Goal: Find specific page/section: Find specific page/section

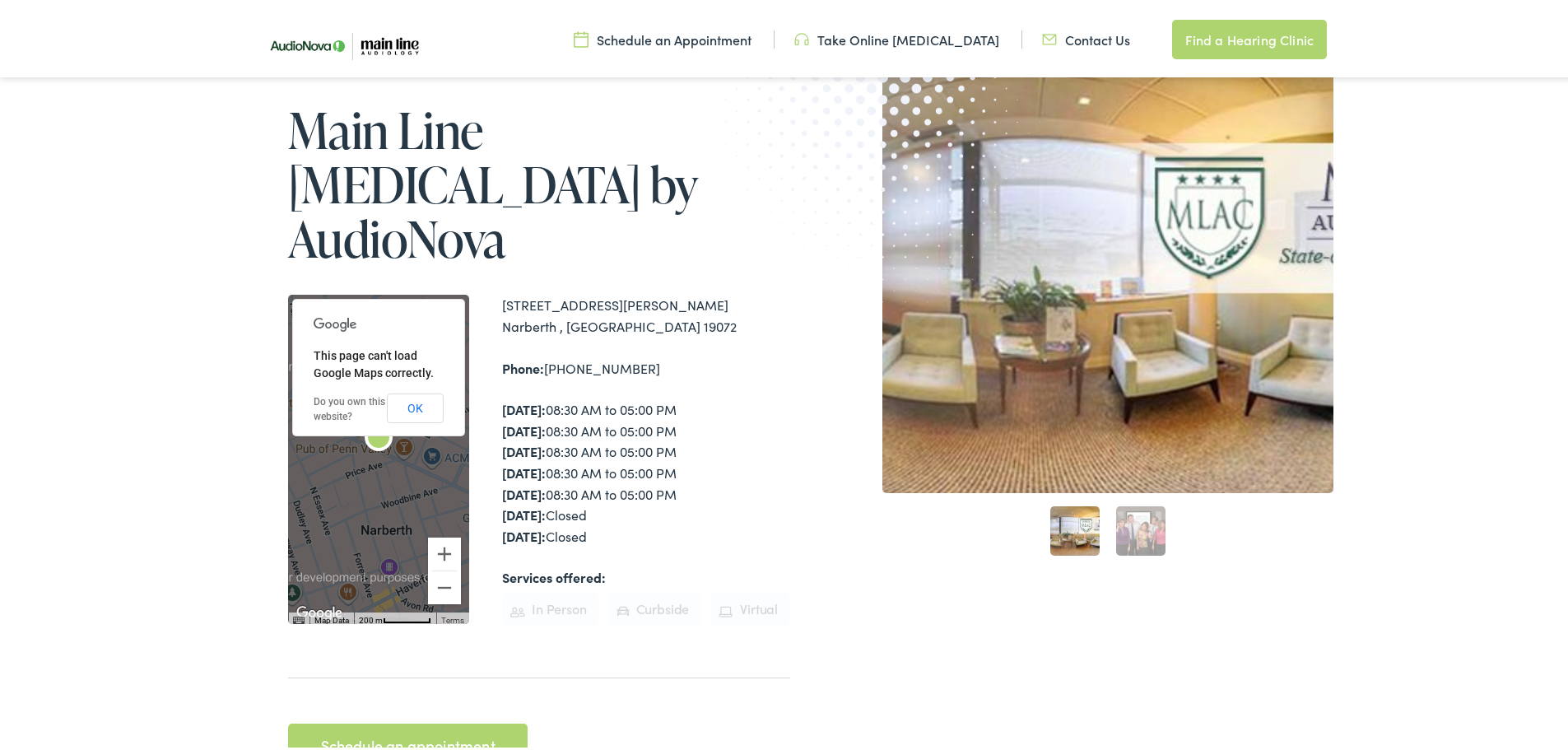
scroll to position [165, 0]
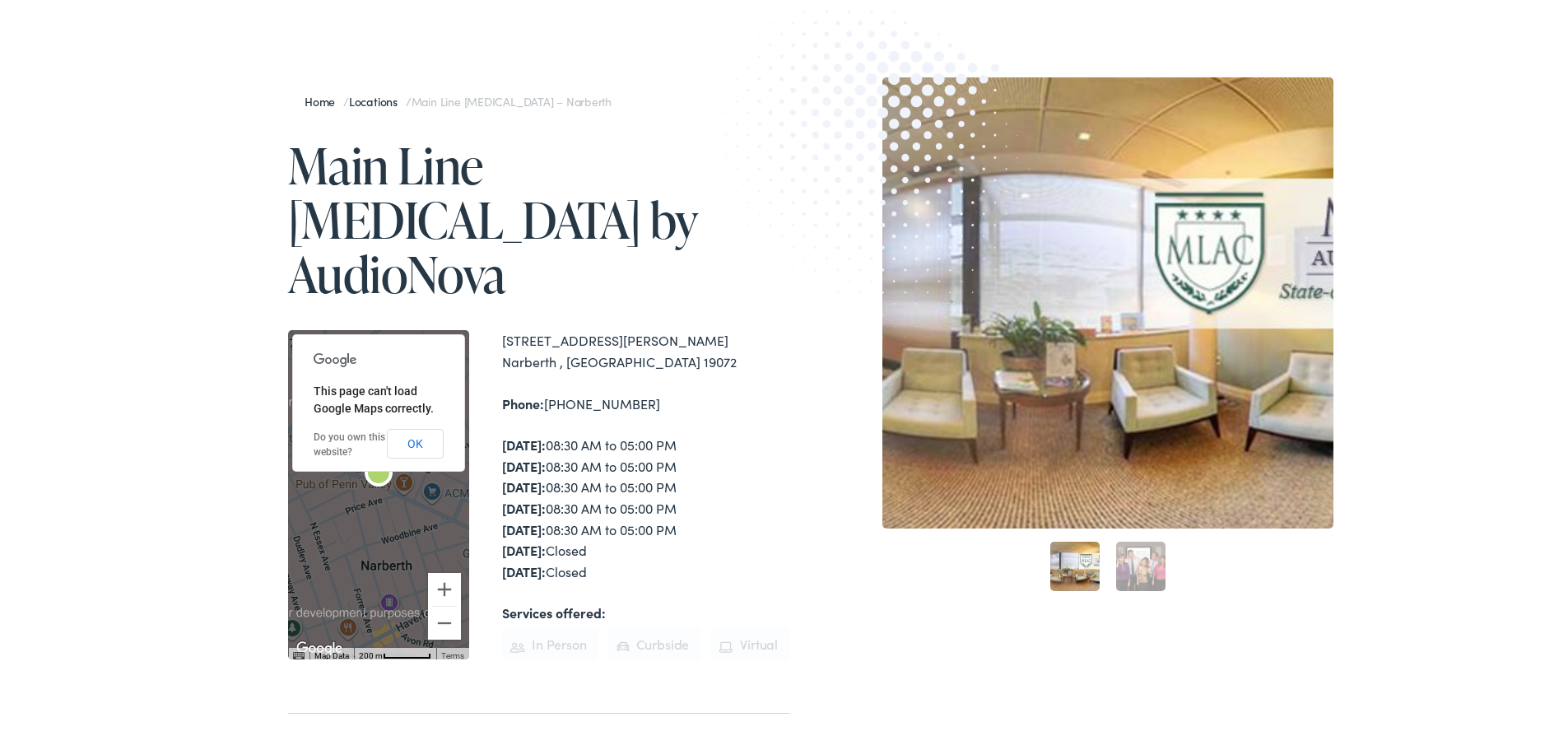
drag, startPoint x: 613, startPoint y: 305, endPoint x: 578, endPoint y: 303, distance: 35.1
click at [578, 327] on div "[STREET_ADDRESS][PERSON_NAME]" at bounding box center [646, 347] width 288 height 42
click at [551, 327] on div "[STREET_ADDRESS][PERSON_NAME] Phone: [PHONE_NUMBER] [DATE]: 08:30 AM to 05:00 P…" at bounding box center [646, 491] width 288 height 329
drag, startPoint x: 499, startPoint y: 287, endPoint x: 632, endPoint y: 310, distance: 135.0
click at [632, 327] on div "[STREET_ADDRESS][PERSON_NAME]" at bounding box center [646, 347] width 288 height 42
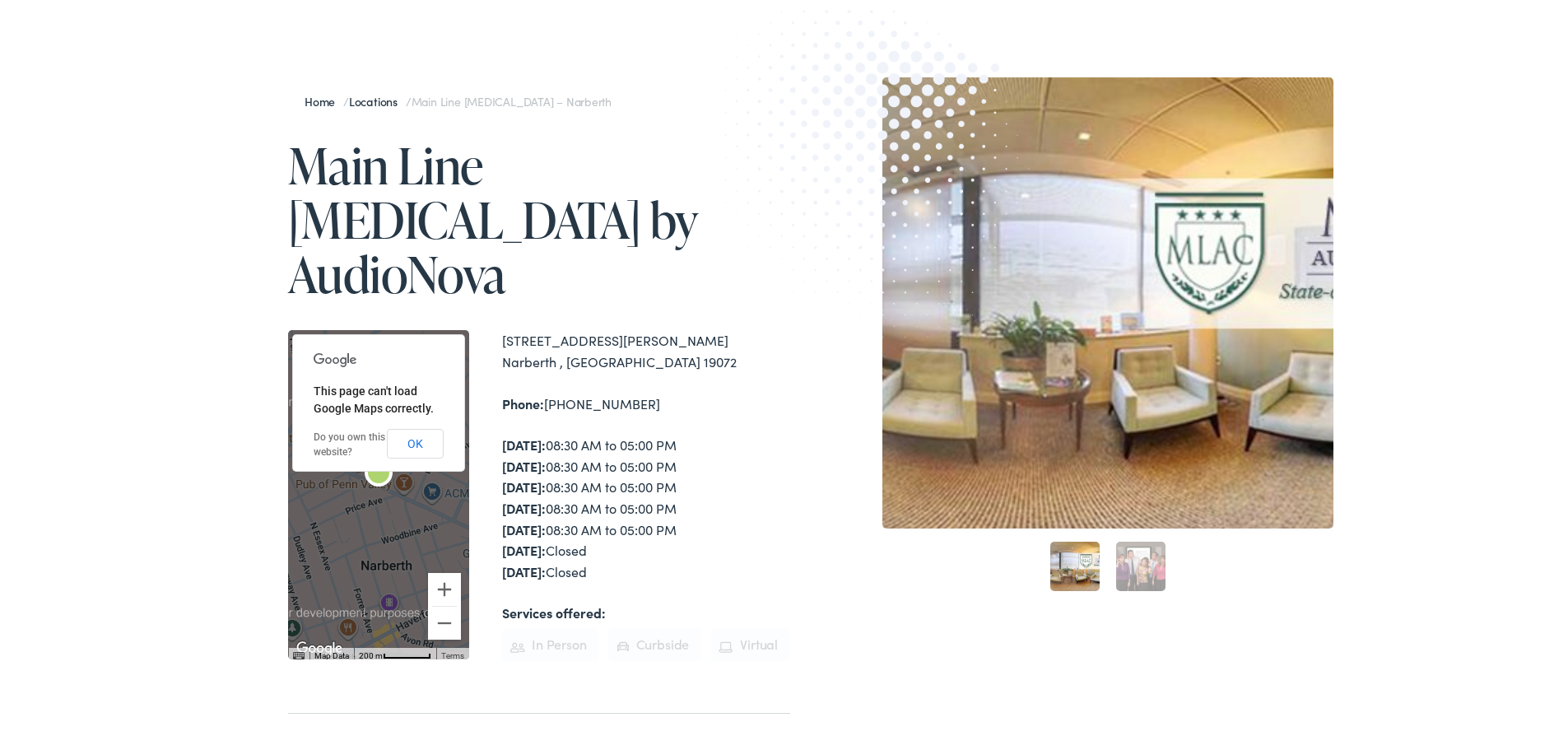
click at [628, 327] on div "[STREET_ADDRESS][PERSON_NAME]" at bounding box center [646, 347] width 288 height 42
drag, startPoint x: 622, startPoint y: 303, endPoint x: 495, endPoint y: 270, distance: 131.2
click at [495, 270] on div "Home / Locations / Main Line [MEDICAL_DATA] – Narberth Main Line [MEDICAL_DATA]…" at bounding box center [519, 444] width 543 height 741
click at [510, 327] on div "[STREET_ADDRESS][PERSON_NAME]" at bounding box center [646, 347] width 288 height 42
click at [502, 327] on div "[STREET_ADDRESS][PERSON_NAME]" at bounding box center [646, 347] width 288 height 42
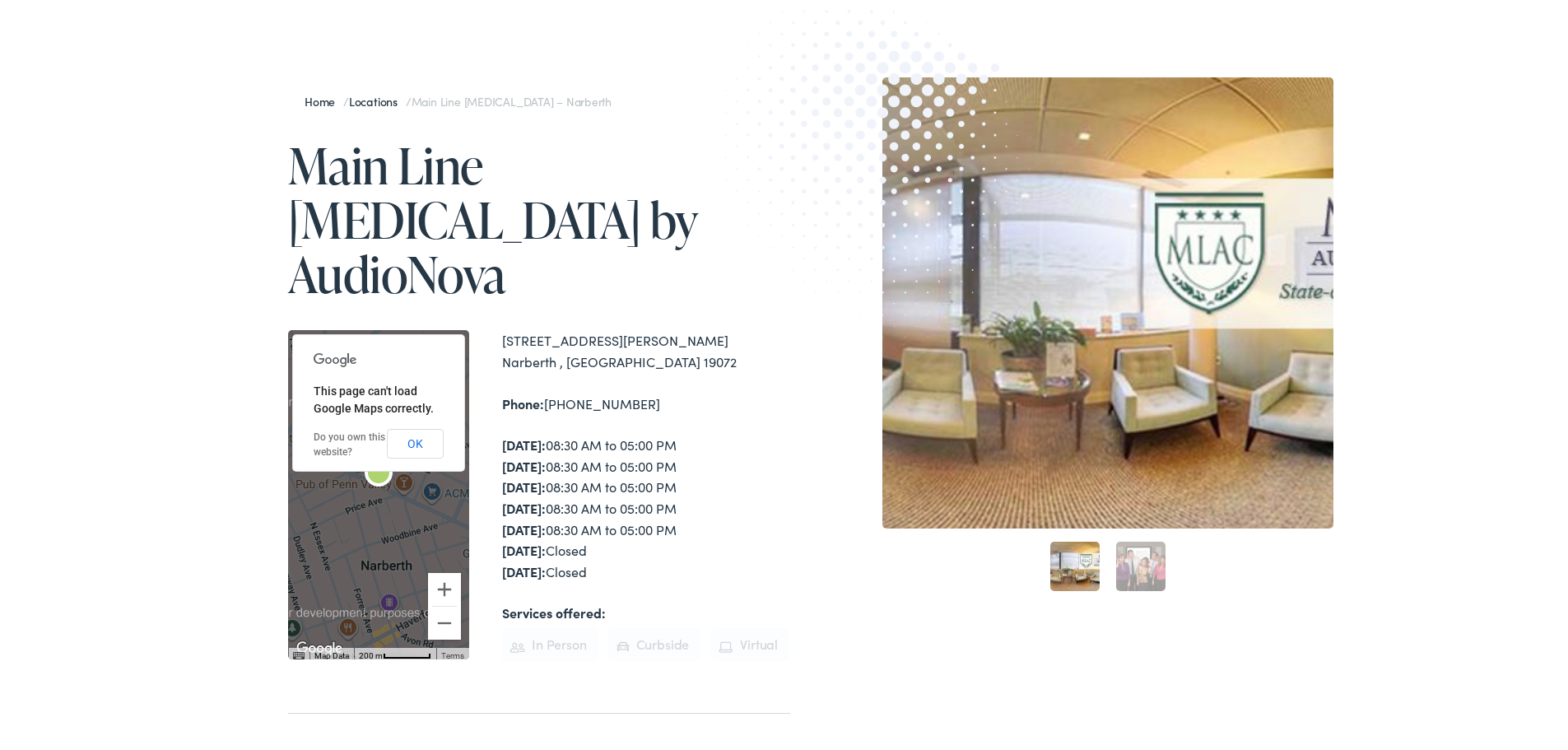
drag, startPoint x: 495, startPoint y: 281, endPoint x: 617, endPoint y: 307, distance: 124.7
click at [617, 327] on div "[STREET_ADDRESS][PERSON_NAME]" at bounding box center [646, 347] width 288 height 42
drag, startPoint x: 617, startPoint y: 307, endPoint x: 492, endPoint y: 262, distance: 132.9
click at [492, 262] on div "Home / Locations / Main Line [MEDICAL_DATA] – Narberth Main Line [MEDICAL_DATA]…" at bounding box center [519, 444] width 543 height 741
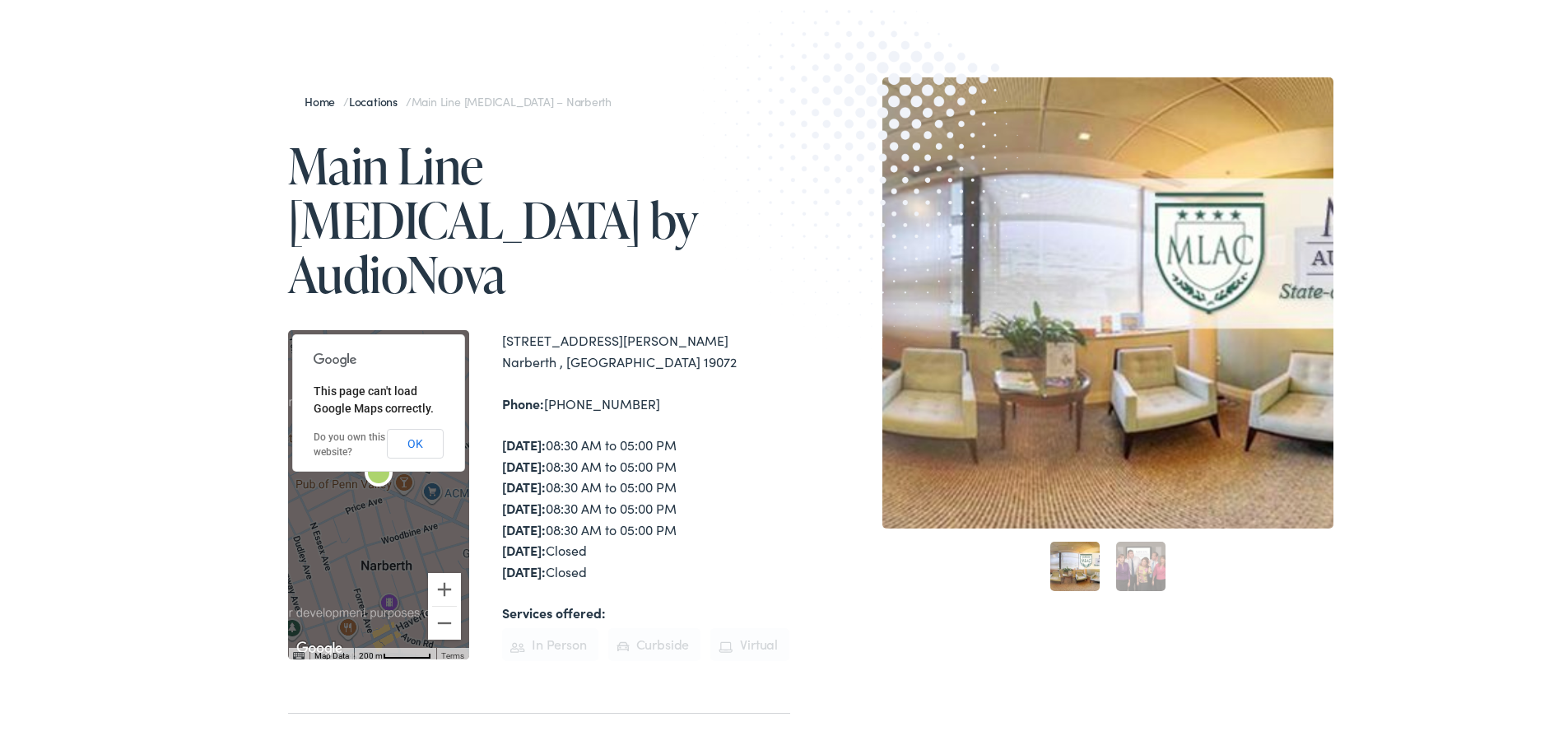
drag, startPoint x: 645, startPoint y: 187, endPoint x: 812, endPoint y: 100, distance: 188.3
click at [648, 187] on h1 "Main Line [MEDICAL_DATA] by AudioNova" at bounding box center [538, 216] width 502 height 163
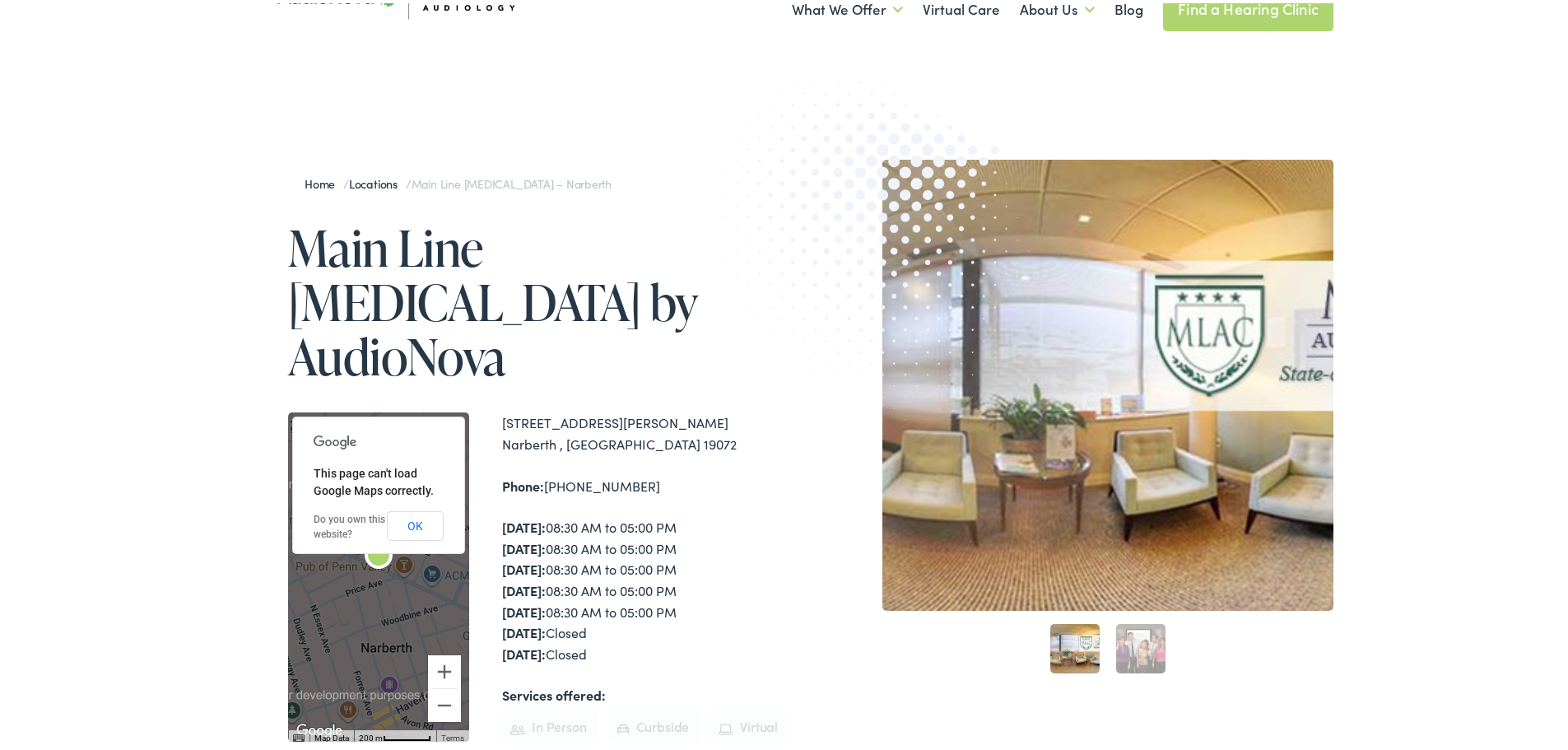
scroll to position [0, 0]
